Goal: Consume media (video, audio): Consume media (video, audio)

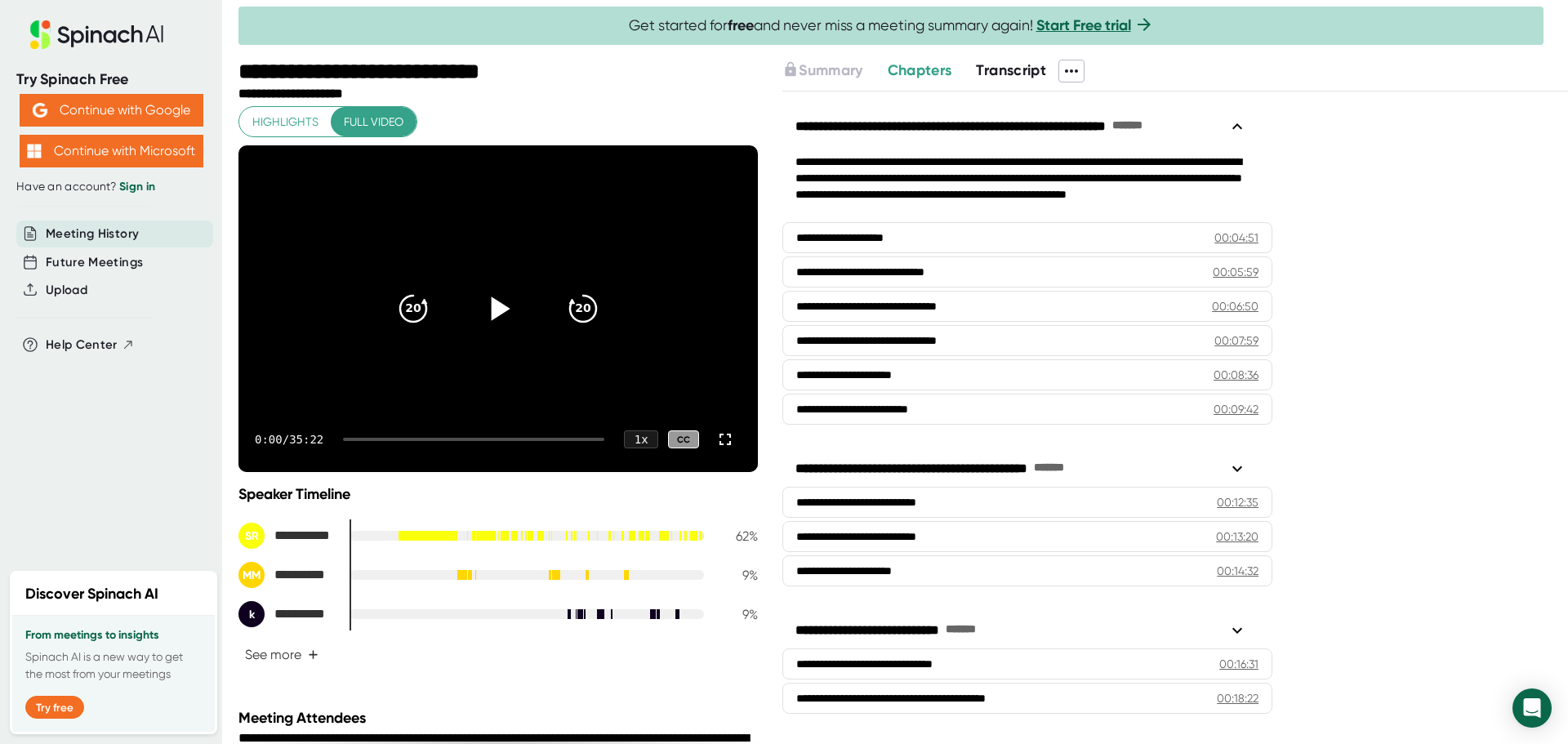
click at [498, 312] on icon at bounding box center [498, 309] width 41 height 41
click at [715, 441] on icon at bounding box center [725, 439] width 20 height 20
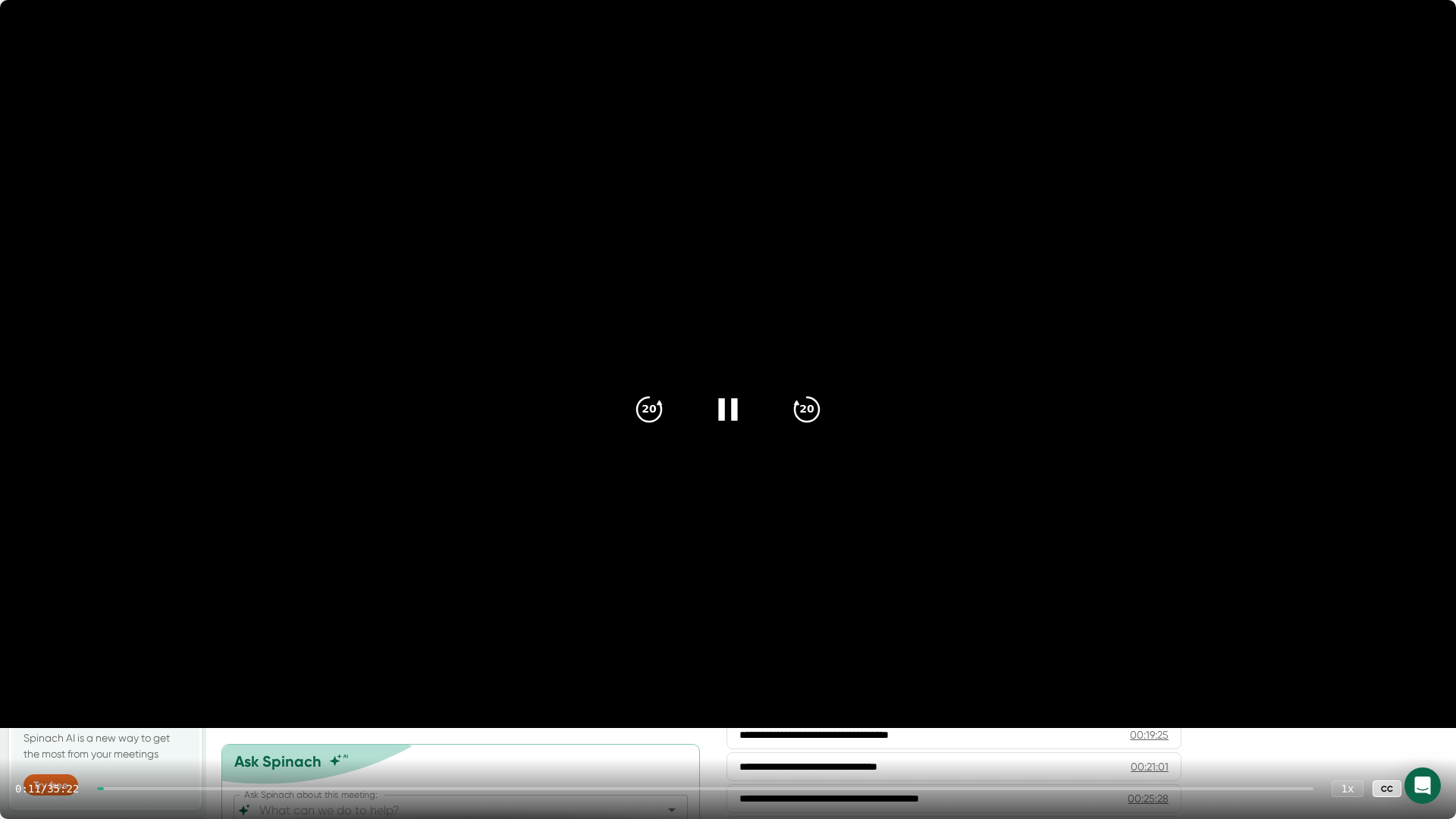
click at [116, 690] on div at bounding box center [705, 788] width 1216 height 3
click at [735, 405] on icon at bounding box center [728, 410] width 19 height 22
click at [734, 408] on icon at bounding box center [730, 410] width 17 height 22
click at [152, 690] on div at bounding box center [705, 788] width 1216 height 3
click at [212, 690] on div at bounding box center [705, 788] width 1216 height 3
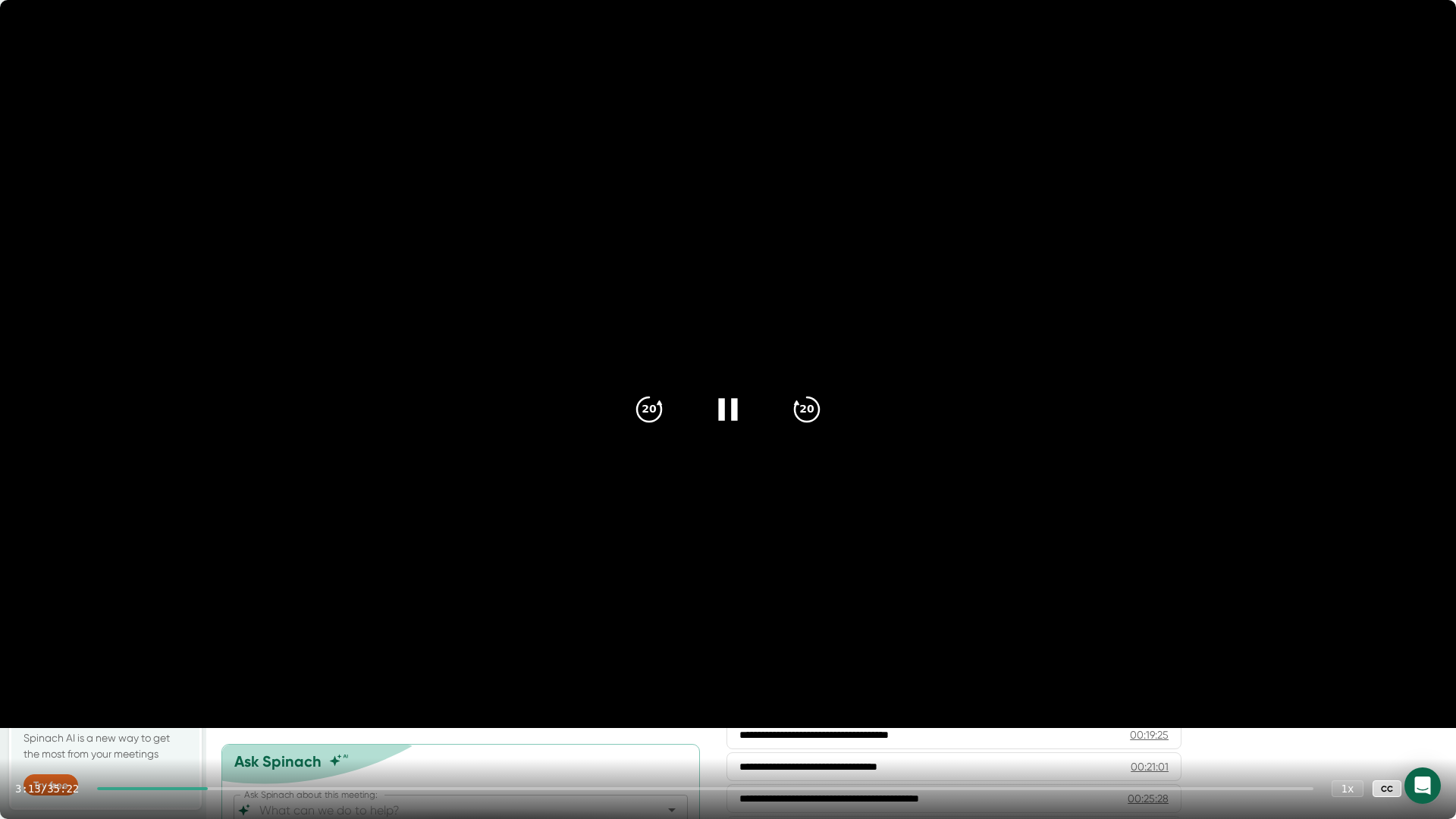
click at [291, 690] on div "3:13 / 35:22 1 x CC" at bounding box center [728, 789] width 1456 height 61
click at [291, 690] on div at bounding box center [705, 788] width 1216 height 3
click at [1425, 690] on icon at bounding box center [1425, 789] width 18 height 18
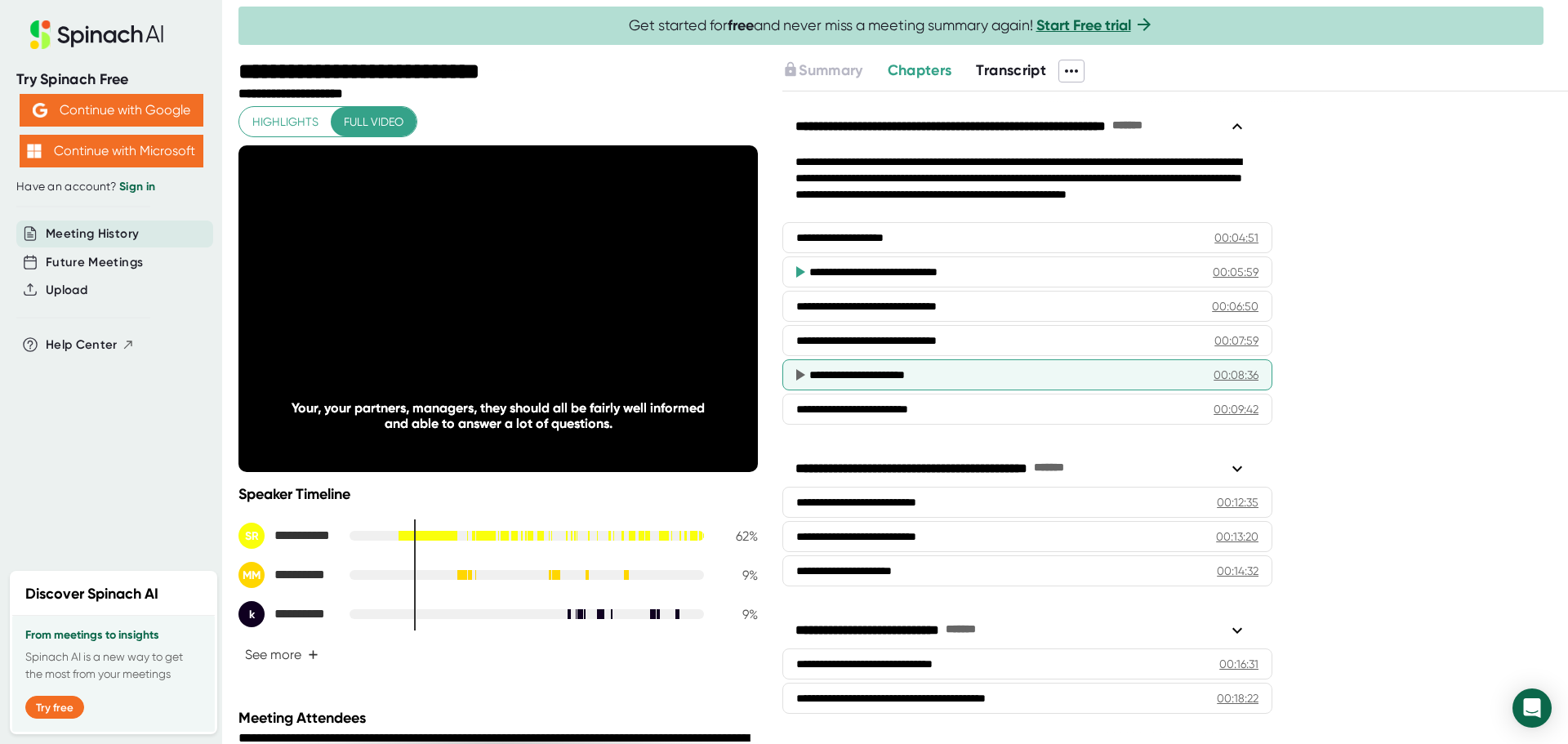
click at [798, 373] on icon at bounding box center [800, 375] width 9 height 12
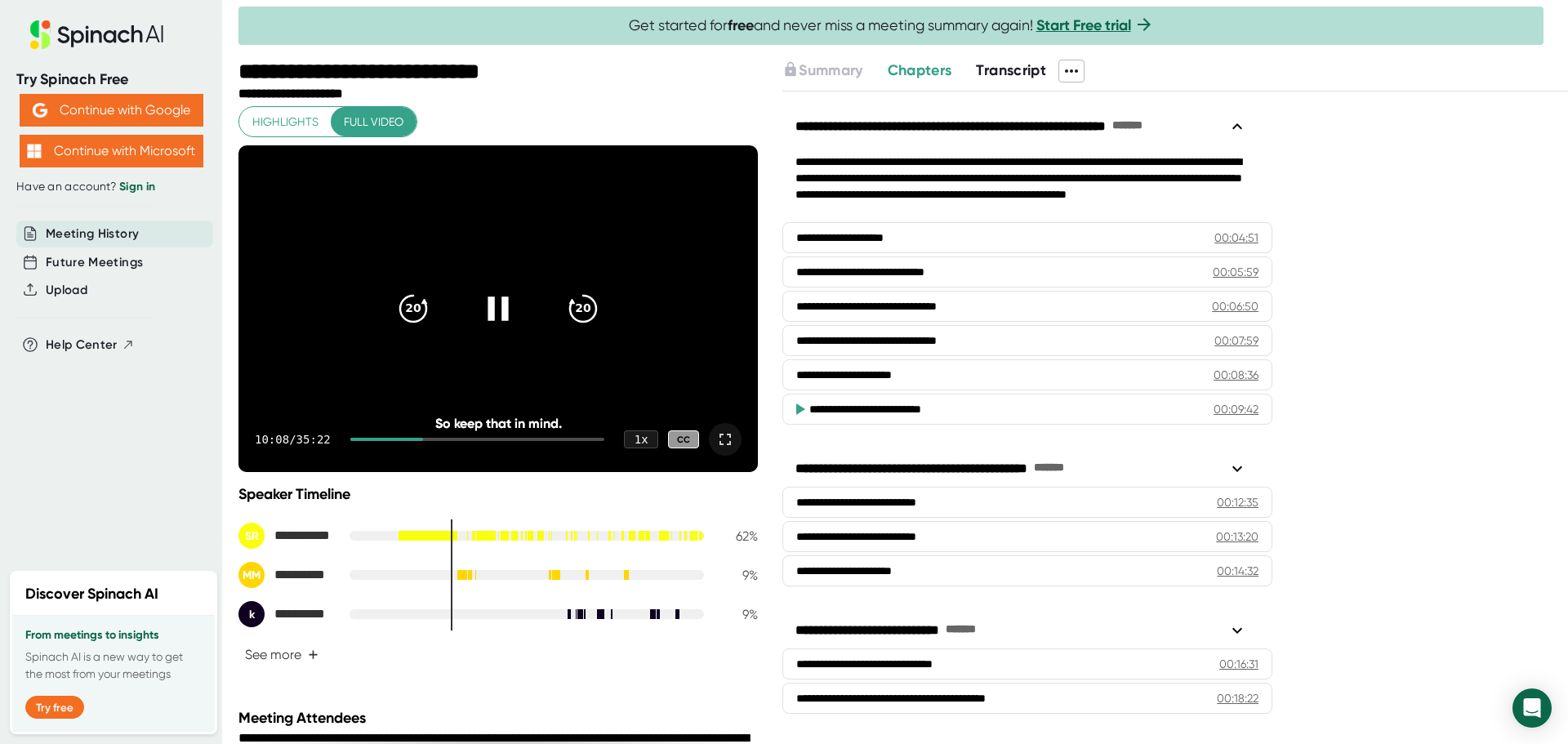
click at [494, 312] on icon at bounding box center [498, 309] width 41 height 41
click at [493, 311] on icon at bounding box center [501, 308] width 19 height 24
click at [493, 311] on icon at bounding box center [498, 309] width 41 height 41
click at [504, 310] on icon at bounding box center [498, 309] width 41 height 41
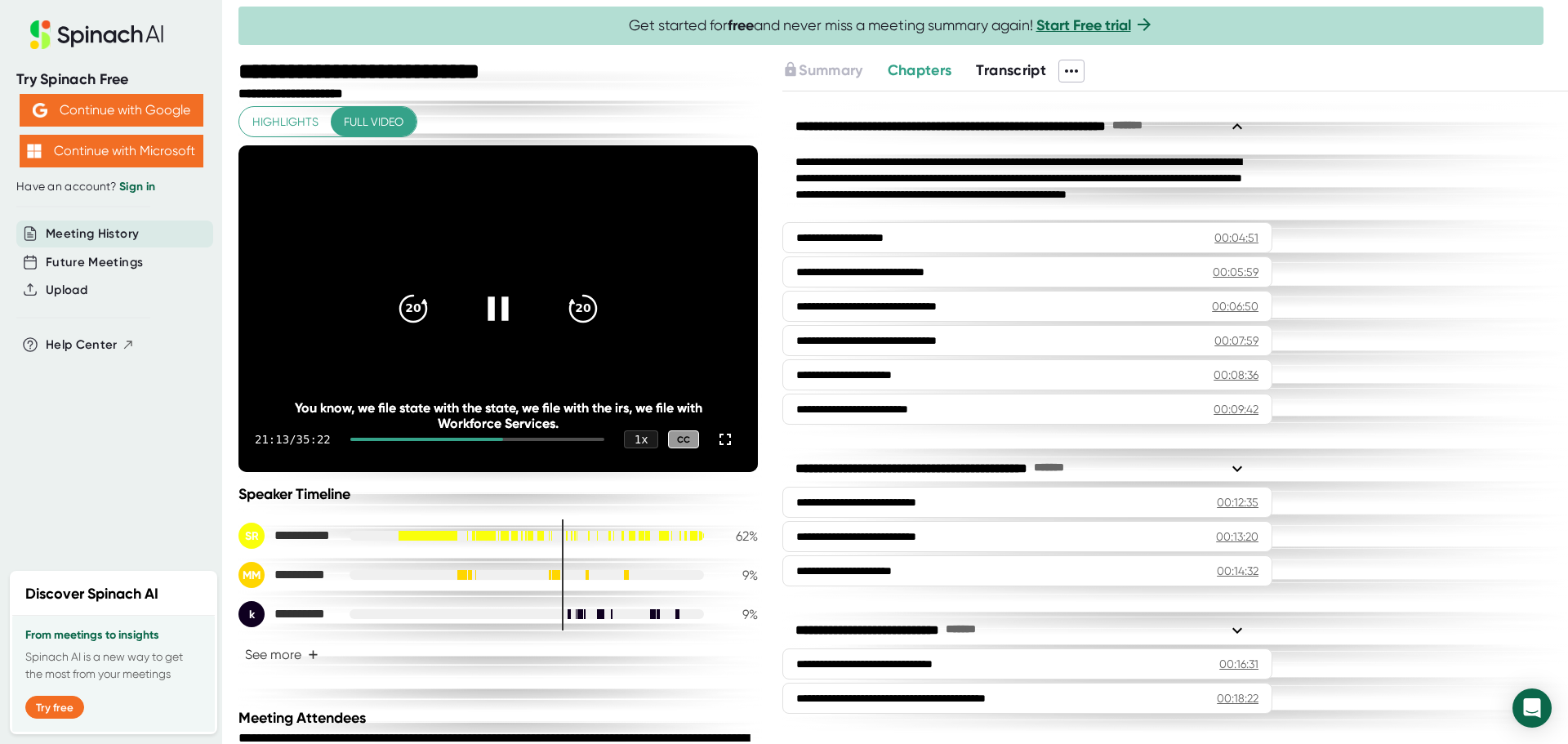
click at [496, 308] on icon at bounding box center [498, 309] width 41 height 41
